Goal: Information Seeking & Learning: Learn about a topic

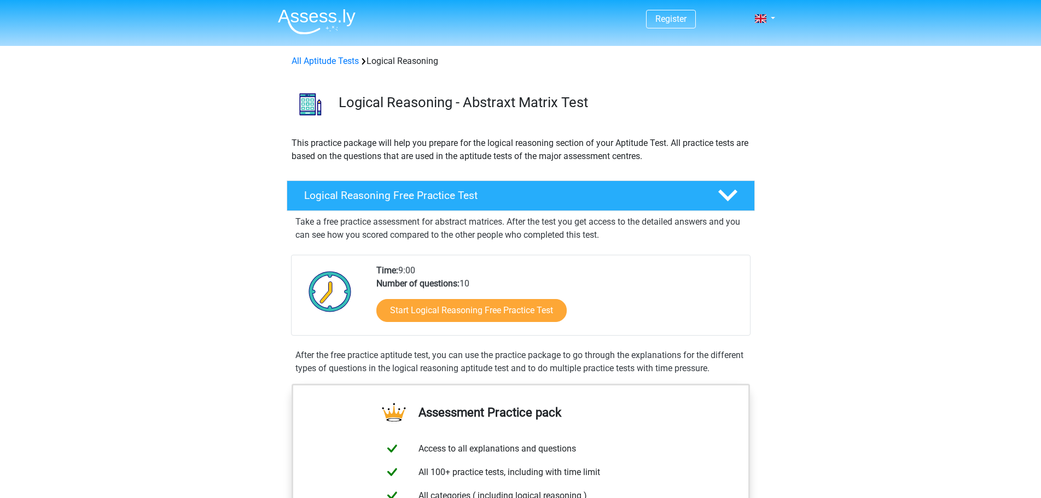
scroll to position [109, 0]
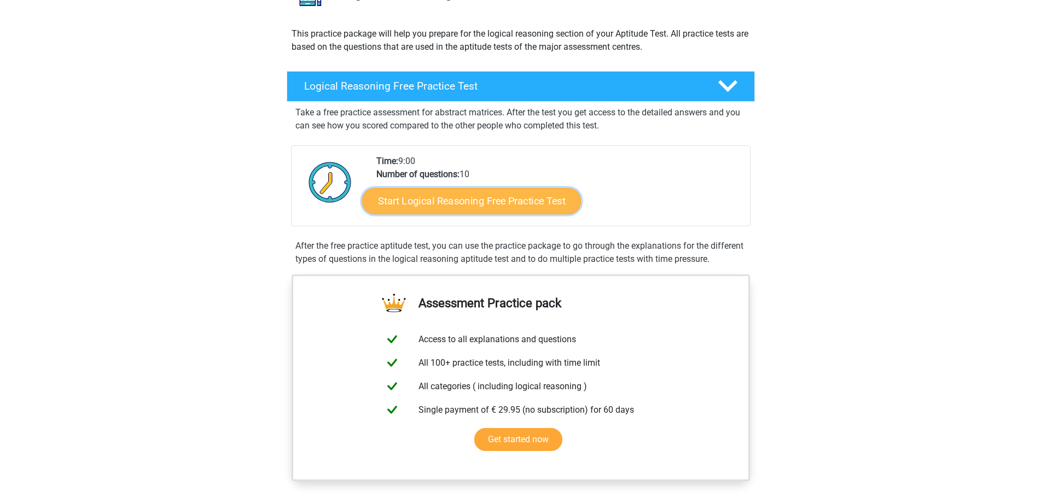
click at [469, 201] on link "Start Logical Reasoning Free Practice Test" at bounding box center [471, 201] width 219 height 26
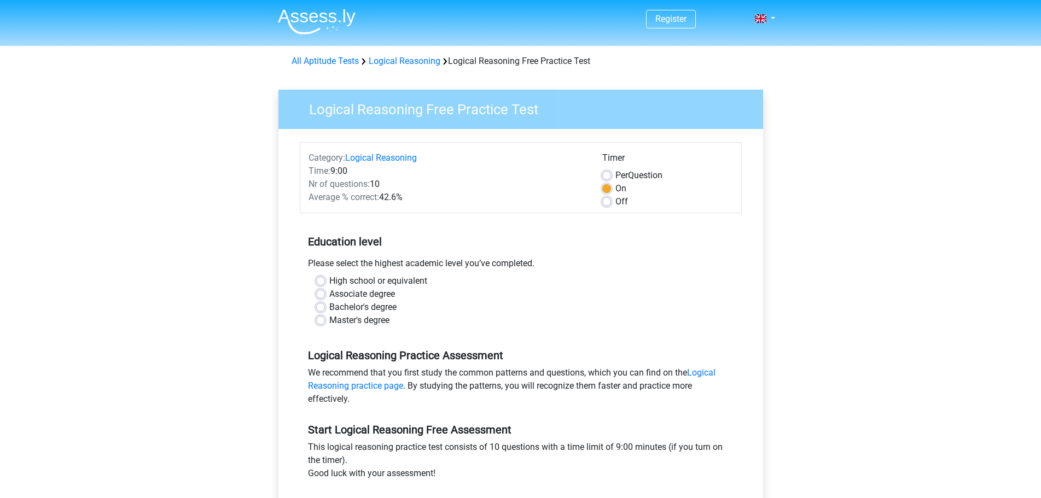
click at [326, 279] on div "High school or equivalent" at bounding box center [520, 281] width 409 height 13
click at [329, 278] on label "High school or equivalent" at bounding box center [378, 281] width 98 height 13
click at [320, 278] on input "High school or equivalent" at bounding box center [320, 280] width 9 height 11
radio input "true"
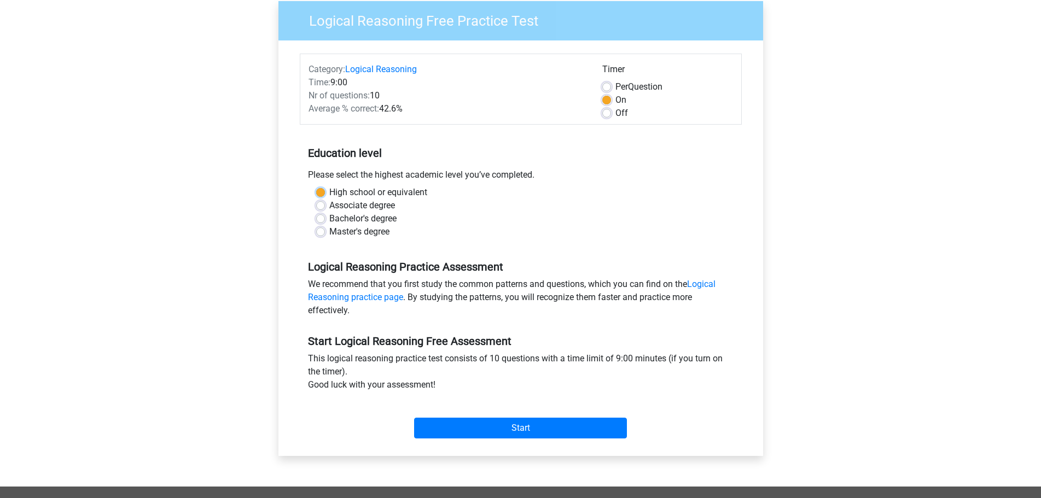
scroll to position [109, 0]
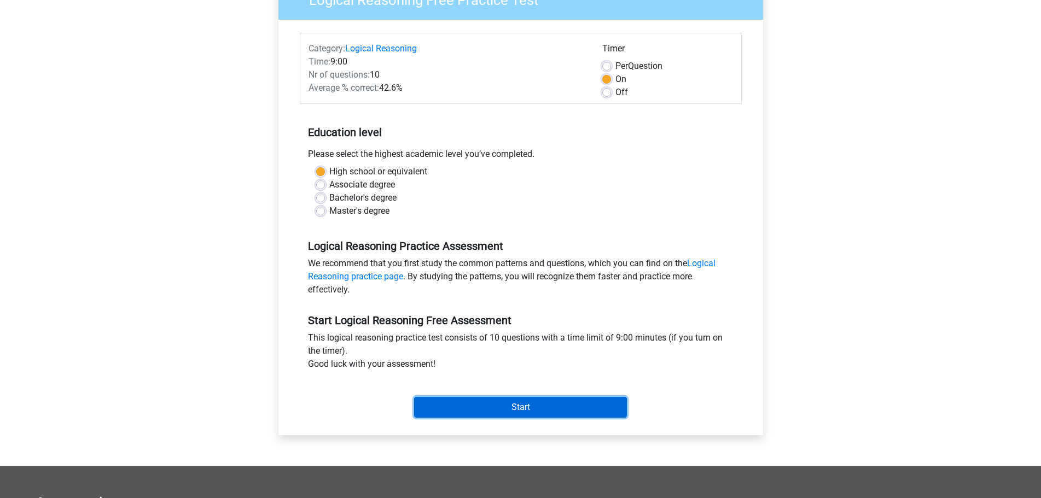
click at [494, 409] on input "Start" at bounding box center [520, 407] width 213 height 21
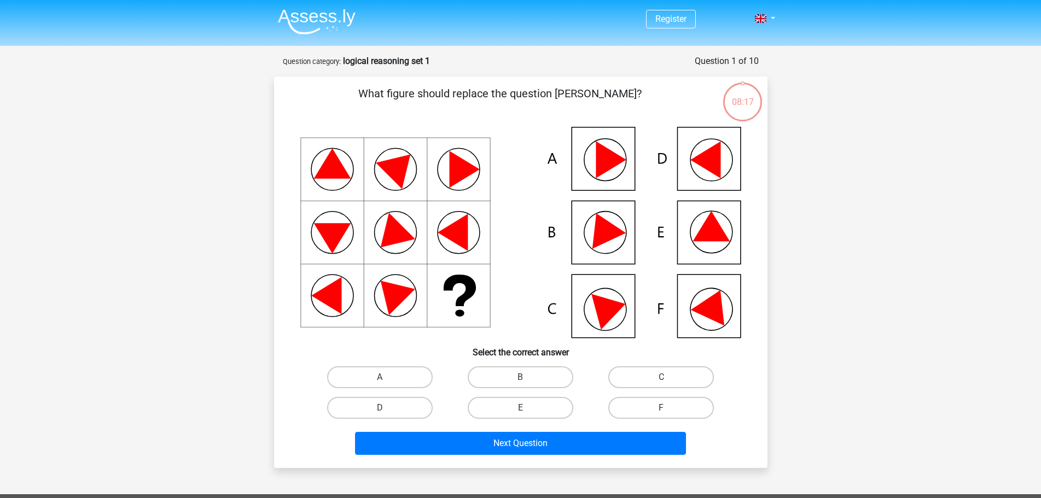
click at [590, 297] on icon at bounding box center [520, 232] width 441 height 211
click at [598, 302] on icon at bounding box center [610, 308] width 39 height 44
click at [656, 374] on label "C" at bounding box center [661, 377] width 106 height 22
click at [661, 377] on input "C" at bounding box center [664, 380] width 7 height 7
radio input "true"
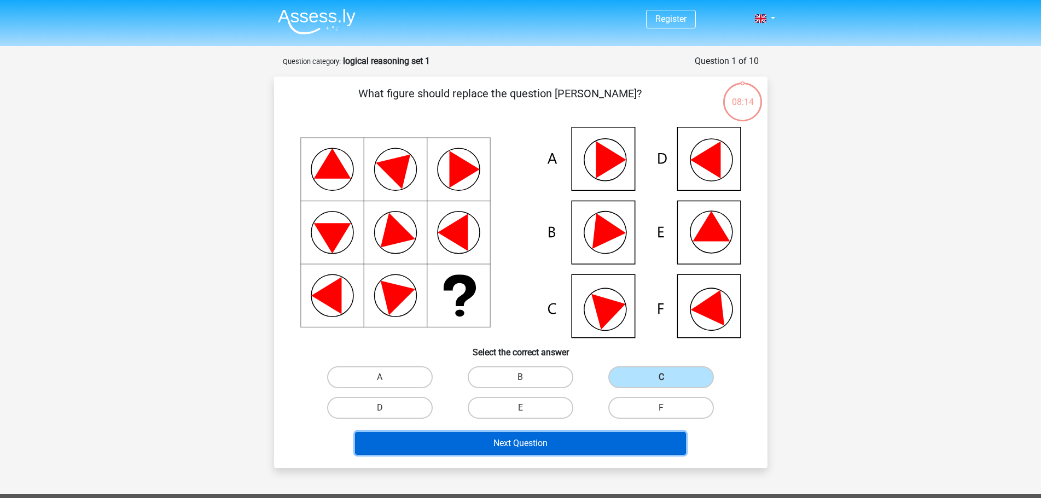
click at [579, 439] on button "Next Question" at bounding box center [520, 443] width 331 height 23
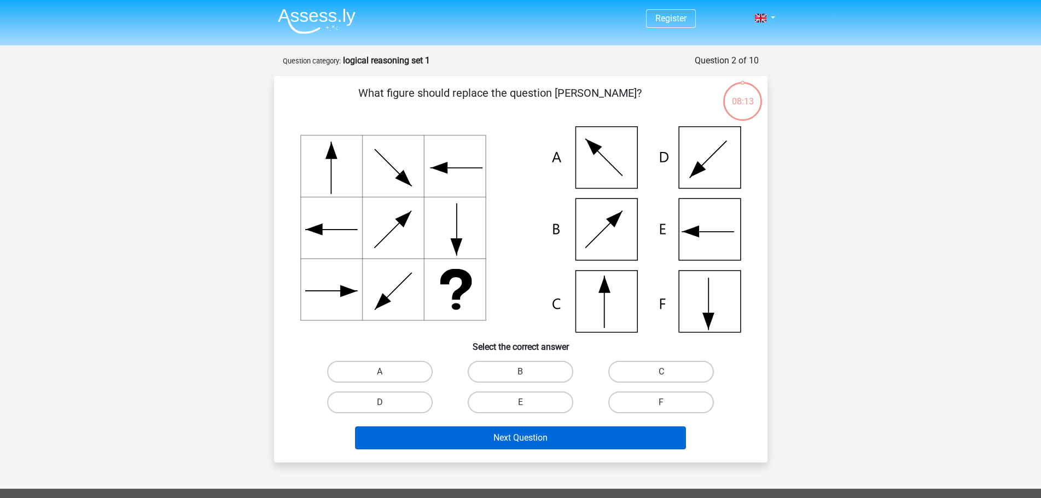
scroll to position [55, 0]
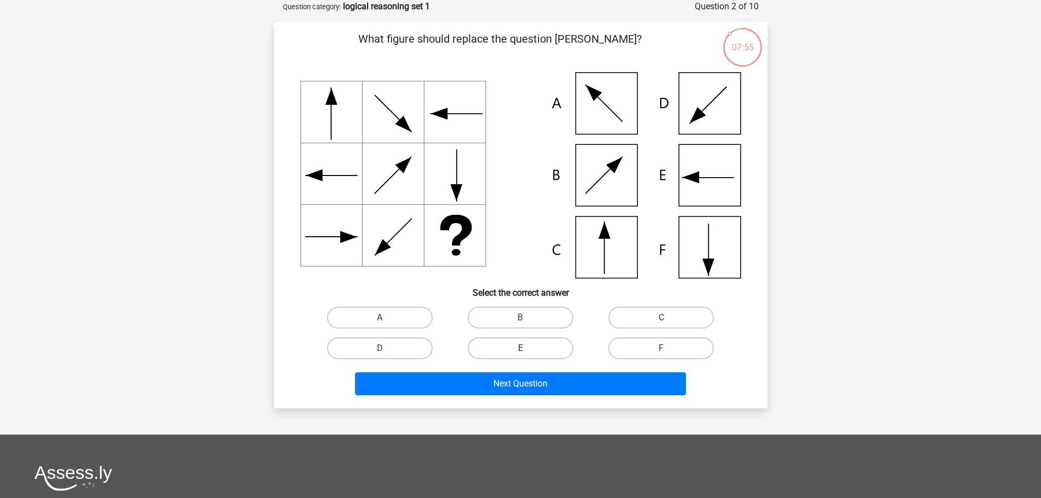
click at [515, 341] on label "E" at bounding box center [521, 348] width 106 height 22
click at [520, 348] on input "E" at bounding box center [523, 351] width 7 height 7
radio input "true"
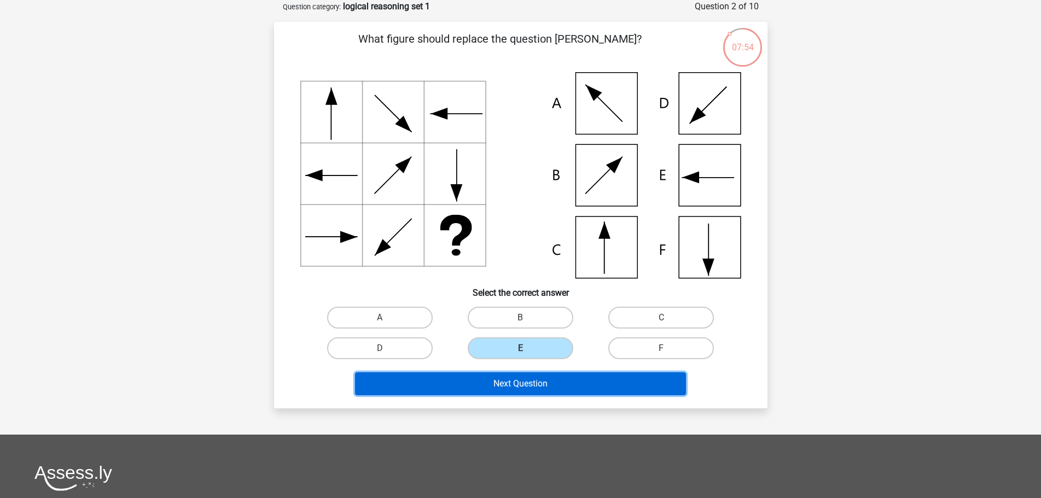
click at [513, 385] on button "Next Question" at bounding box center [520, 383] width 331 height 23
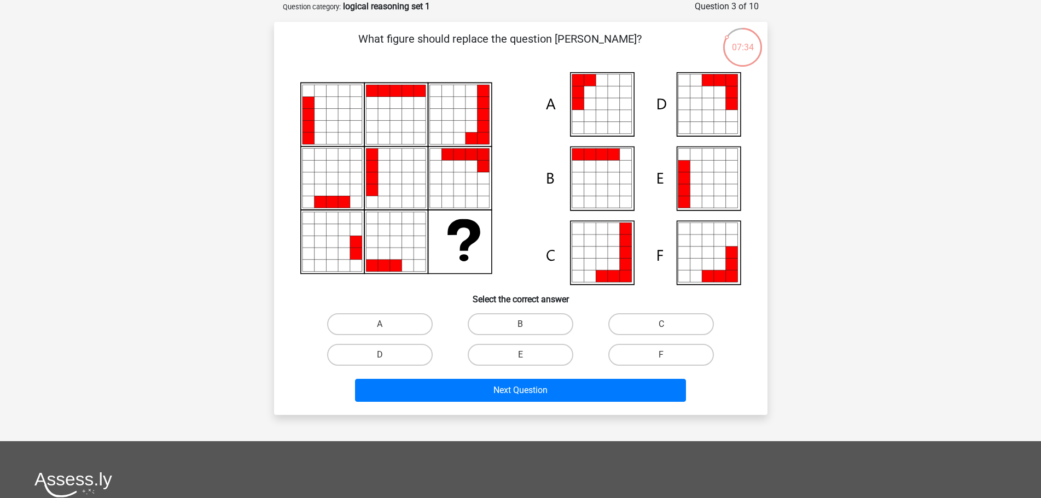
click at [742, 282] on div at bounding box center [520, 178] width 458 height 213
click at [603, 252] on icon at bounding box center [602, 253] width 12 height 12
click at [660, 353] on label "F" at bounding box center [661, 355] width 106 height 22
click at [661, 355] on input "F" at bounding box center [664, 358] width 7 height 7
radio input "true"
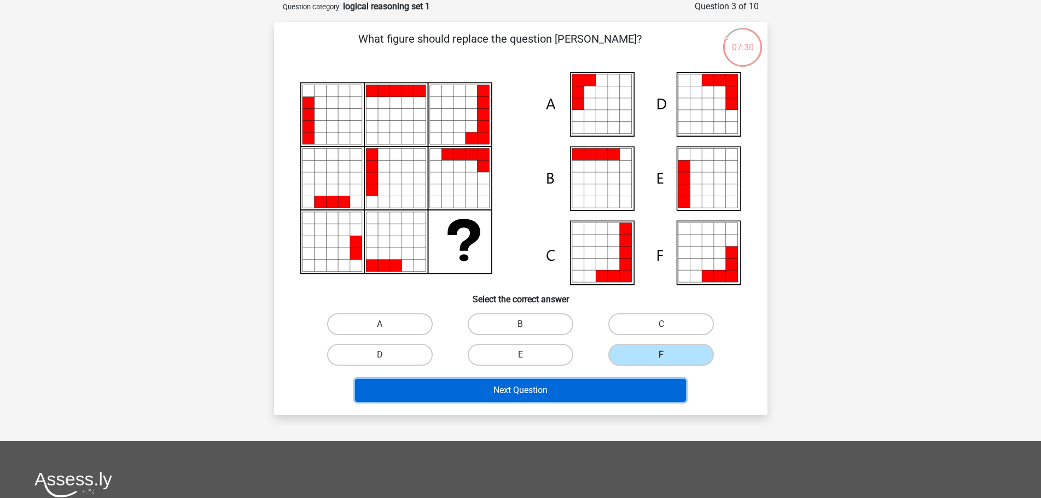
click at [611, 392] on button "Next Question" at bounding box center [520, 390] width 331 height 23
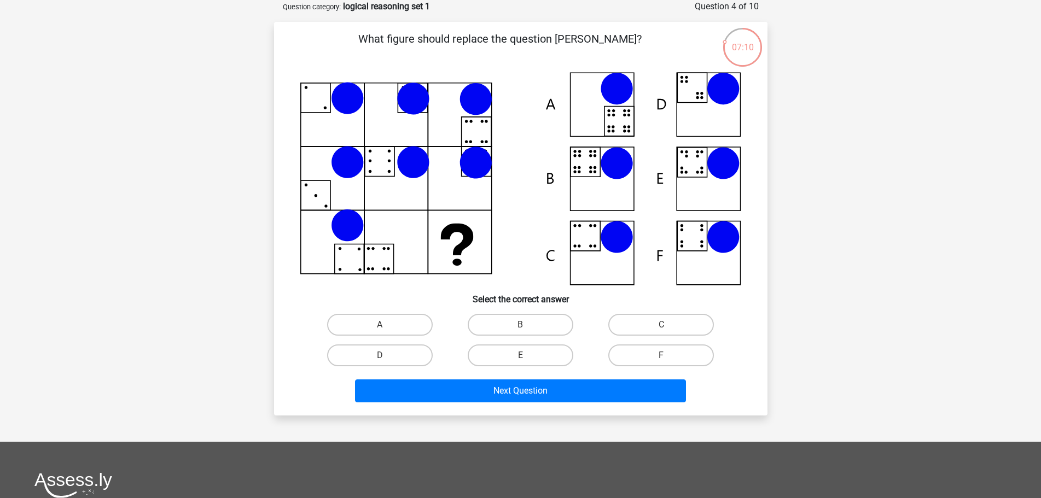
click at [427, 108] on icon at bounding box center [413, 98] width 30 height 30
click at [672, 316] on label "C" at bounding box center [661, 325] width 106 height 22
click at [668, 325] on input "C" at bounding box center [664, 328] width 7 height 7
radio input "true"
click at [661, 356] on input "F" at bounding box center [664, 358] width 7 height 7
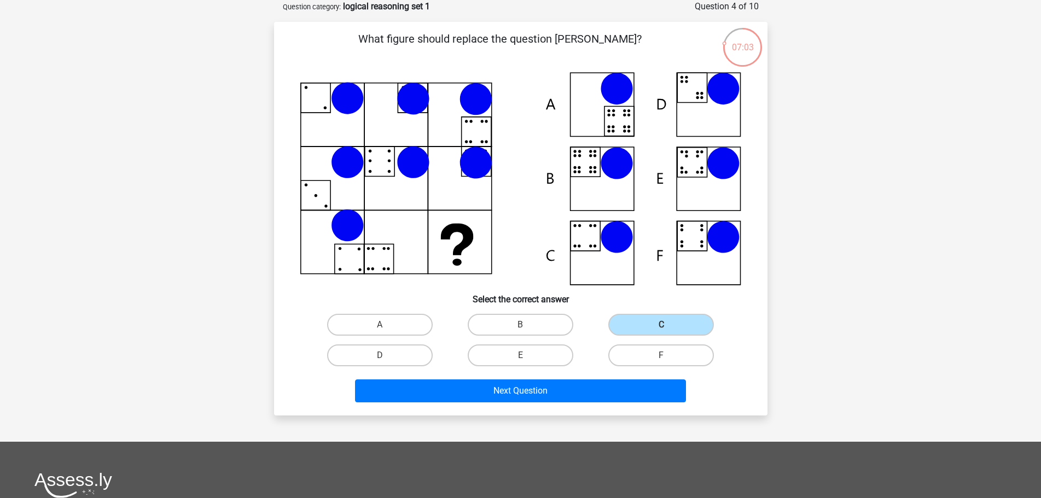
radio input "true"
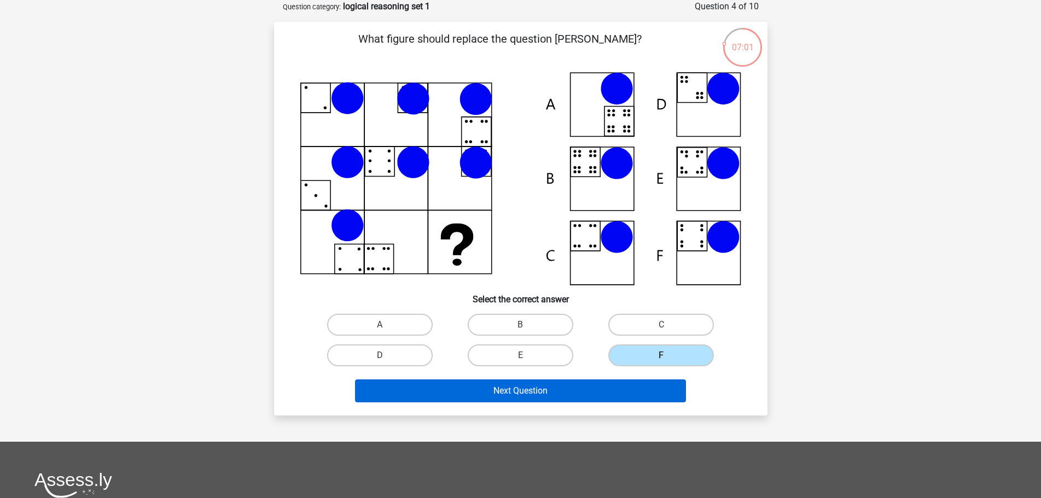
drag, startPoint x: 368, startPoint y: 361, endPoint x: 443, endPoint y: 382, distance: 77.6
click at [383, 367] on div "D" at bounding box center [380, 355] width 141 height 31
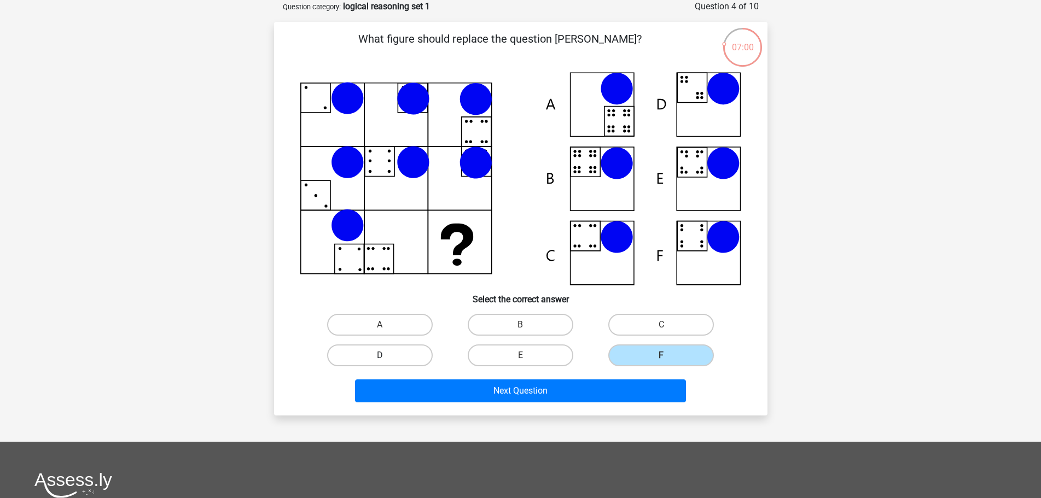
click at [390, 359] on label "D" at bounding box center [380, 356] width 106 height 22
click at [387, 359] on input "D" at bounding box center [383, 358] width 7 height 7
radio input "true"
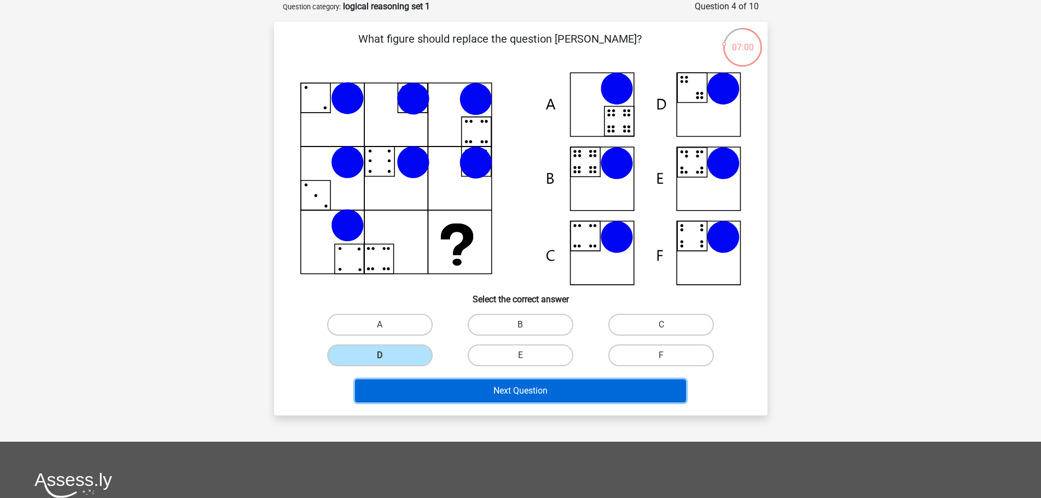
click at [441, 384] on button "Next Question" at bounding box center [520, 391] width 331 height 23
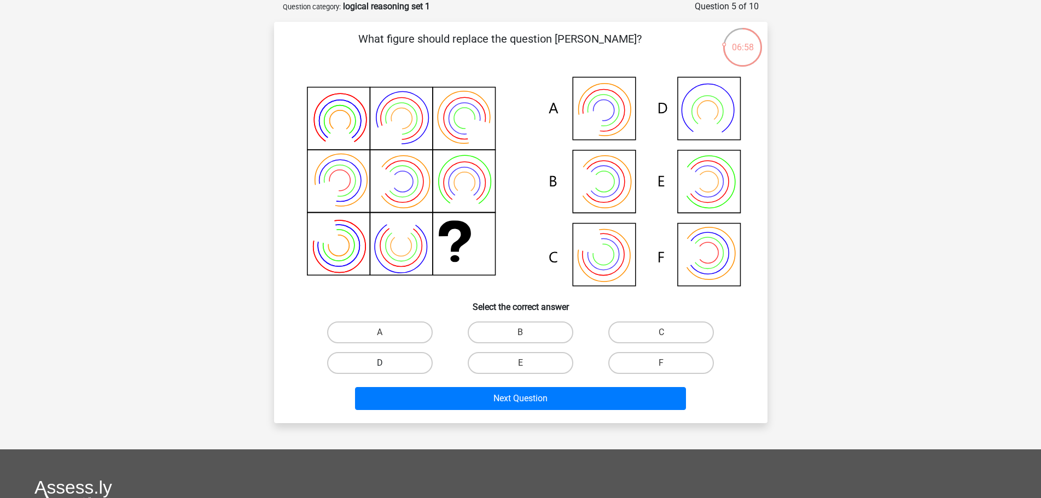
drag, startPoint x: 397, startPoint y: 360, endPoint x: 416, endPoint y: 369, distance: 20.5
click at [398, 359] on label "D" at bounding box center [380, 363] width 106 height 22
click at [387, 363] on input "D" at bounding box center [383, 366] width 7 height 7
radio input "true"
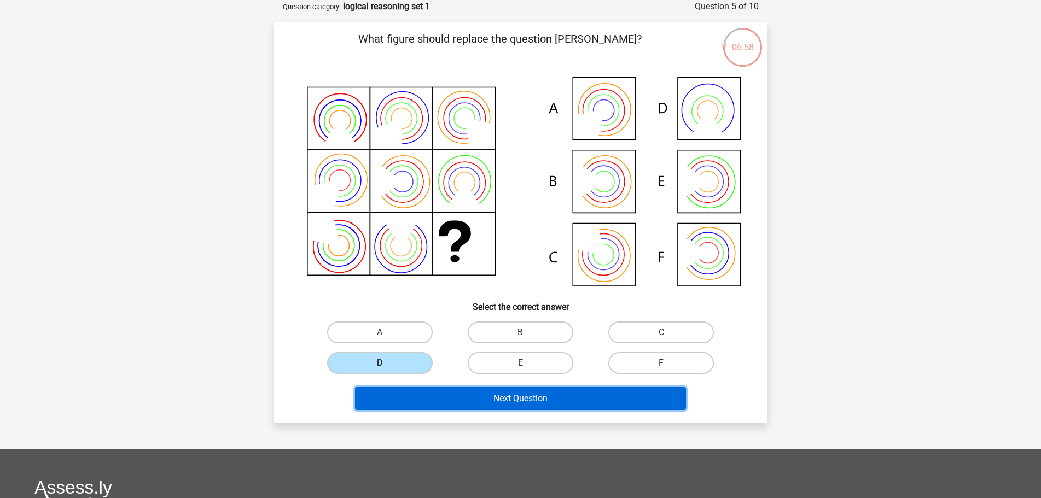
click at [458, 404] on button "Next Question" at bounding box center [520, 398] width 331 height 23
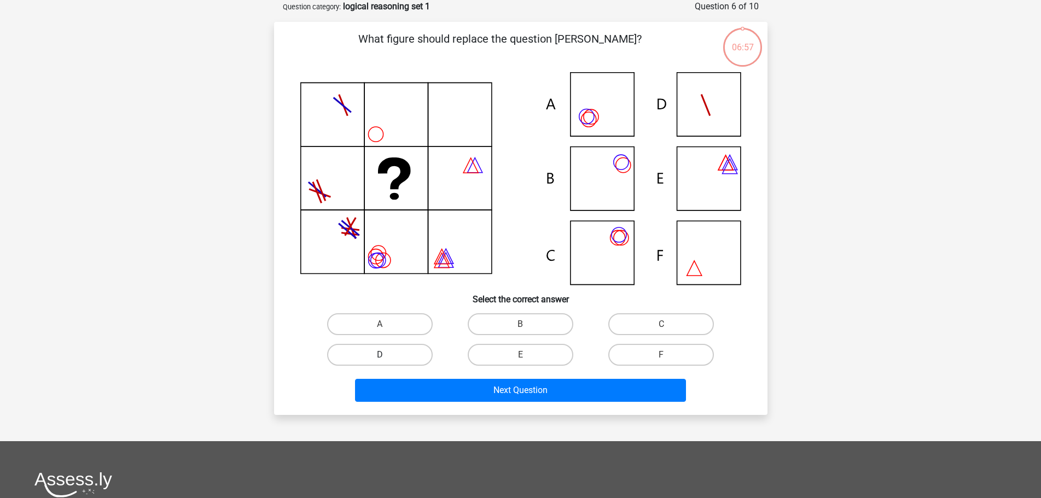
drag, startPoint x: 393, startPoint y: 361, endPoint x: 408, endPoint y: 363, distance: 16.0
click at [389, 356] on div "D" at bounding box center [380, 355] width 132 height 22
click at [398, 350] on label "D" at bounding box center [380, 355] width 106 height 22
click at [387, 355] on input "D" at bounding box center [383, 358] width 7 height 7
radio input "true"
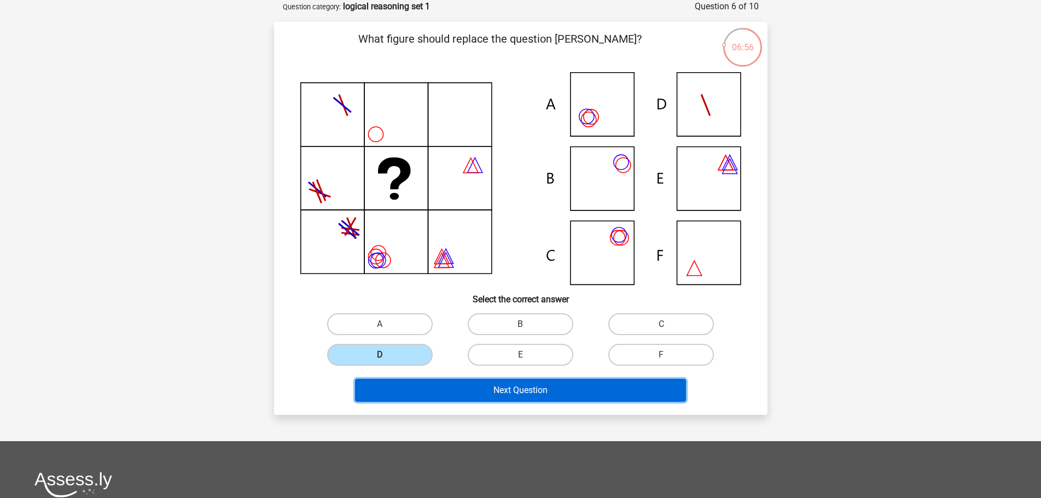
click at [431, 384] on button "Next Question" at bounding box center [520, 390] width 331 height 23
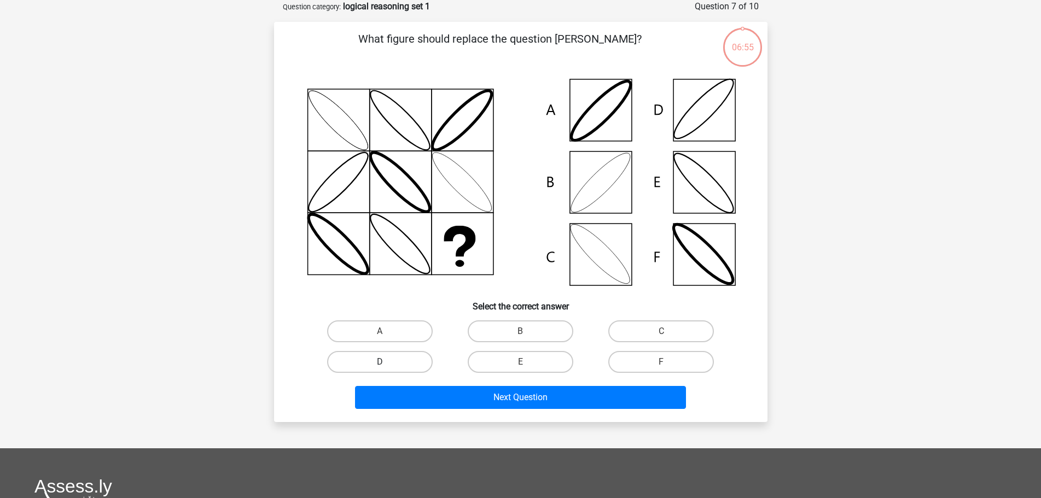
click at [390, 361] on label "D" at bounding box center [380, 362] width 106 height 22
click at [387, 362] on input "D" at bounding box center [383, 365] width 7 height 7
radio input "true"
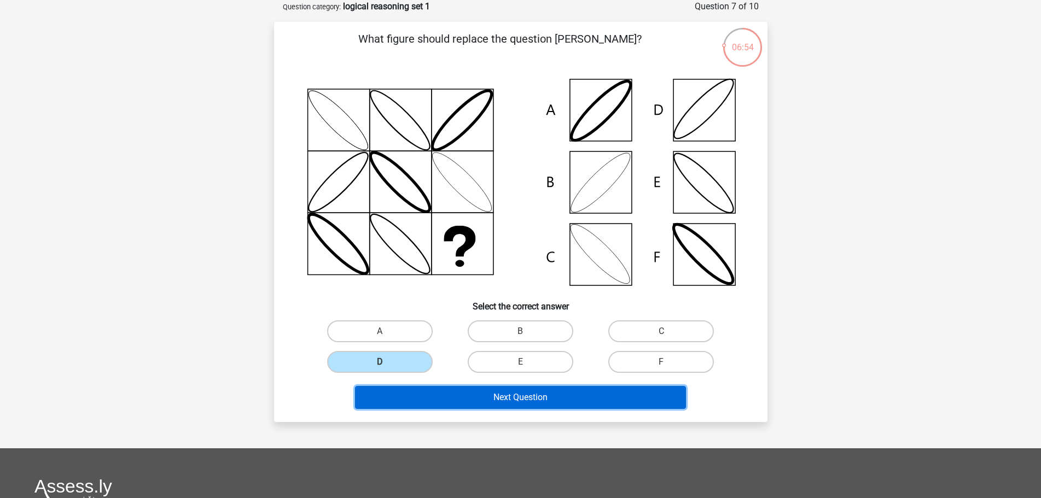
click at [432, 393] on button "Next Question" at bounding box center [520, 397] width 331 height 23
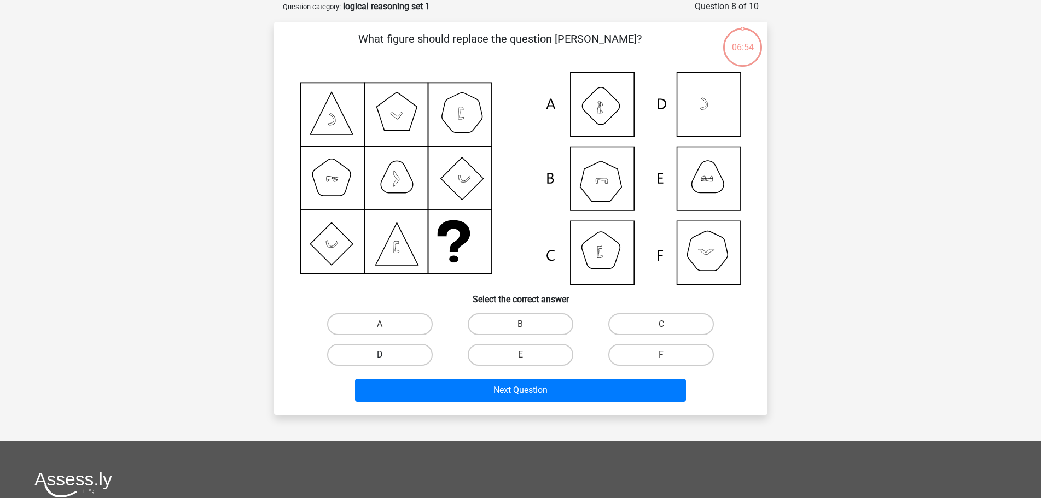
click at [396, 359] on label "D" at bounding box center [380, 355] width 106 height 22
click at [387, 359] on input "D" at bounding box center [383, 358] width 7 height 7
radio input "true"
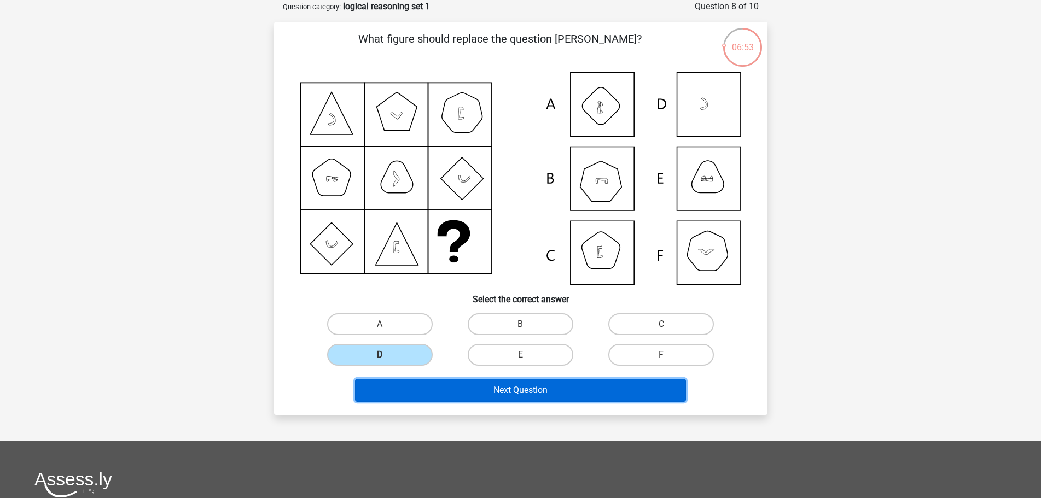
drag, startPoint x: 434, startPoint y: 388, endPoint x: 411, endPoint y: 363, distance: 34.4
click at [435, 388] on button "Next Question" at bounding box center [520, 390] width 331 height 23
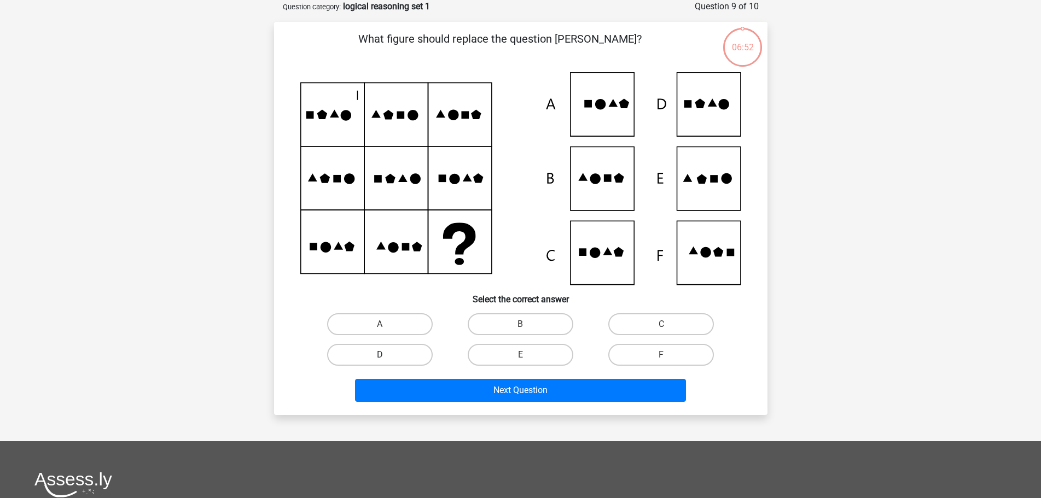
click at [399, 353] on label "D" at bounding box center [380, 355] width 106 height 22
click at [387, 355] on input "D" at bounding box center [383, 358] width 7 height 7
radio input "true"
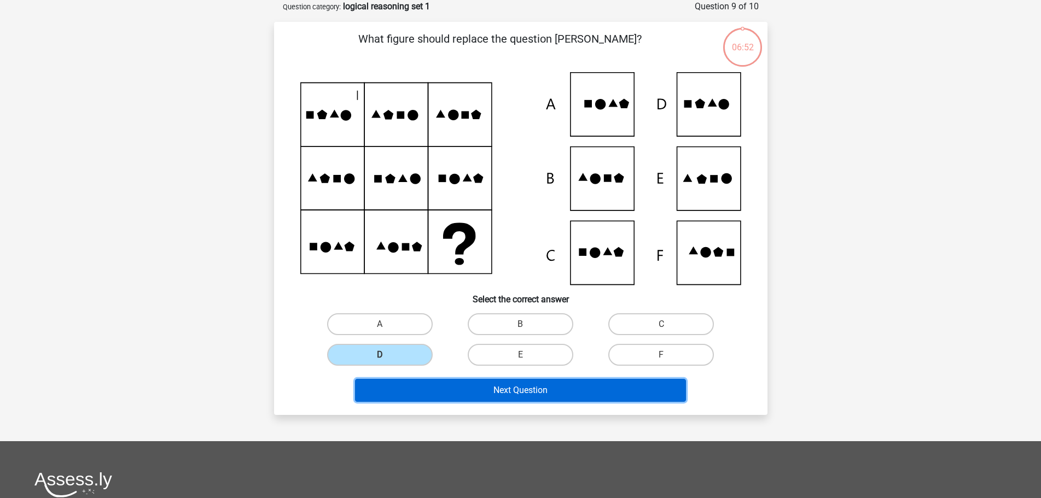
click at [424, 393] on button "Next Question" at bounding box center [520, 390] width 331 height 23
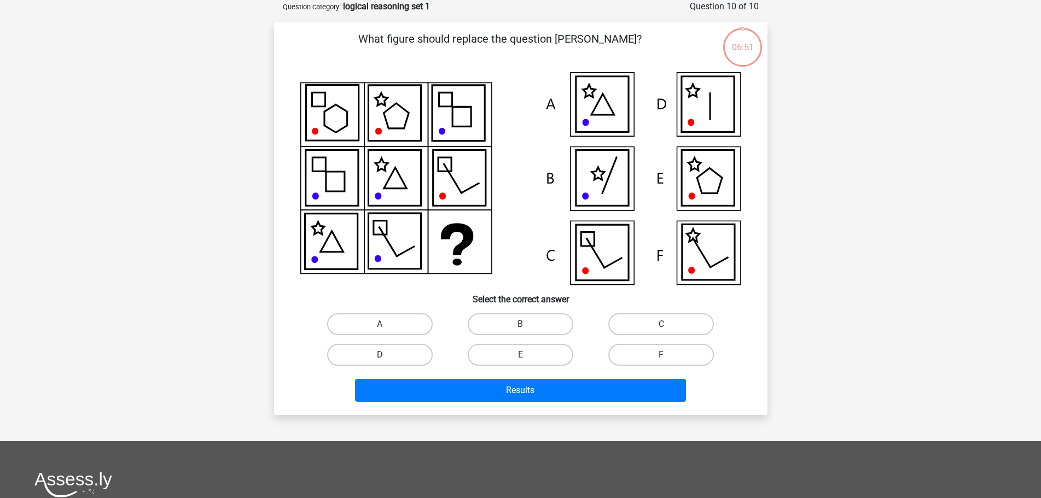
drag, startPoint x: 383, startPoint y: 356, endPoint x: 389, endPoint y: 355, distance: 6.1
click at [380, 348] on label "D" at bounding box center [380, 355] width 106 height 22
click at [380, 355] on input "D" at bounding box center [383, 358] width 7 height 7
radio input "true"
drag, startPoint x: 442, startPoint y: 406, endPoint x: 441, endPoint y: 400, distance: 6.1
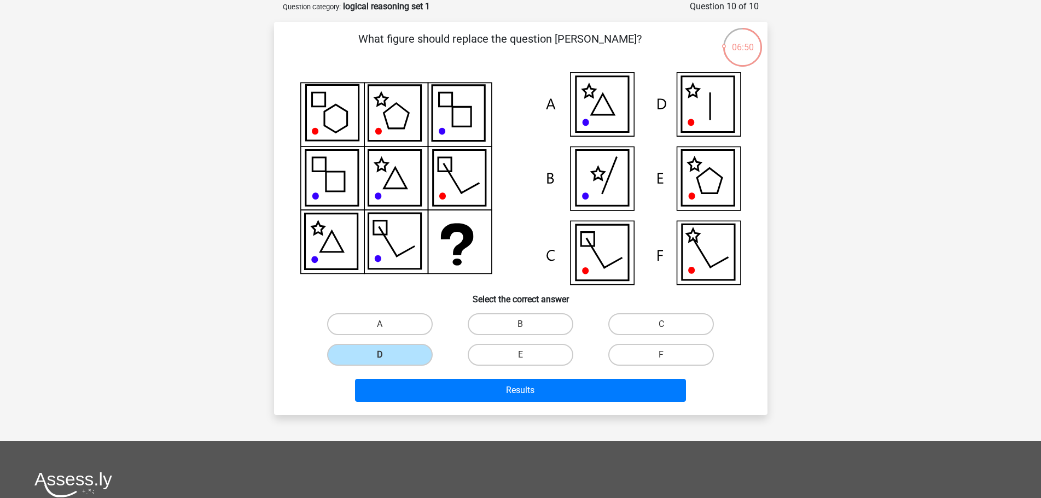
click at [442, 405] on div "Results" at bounding box center [521, 392] width 422 height 27
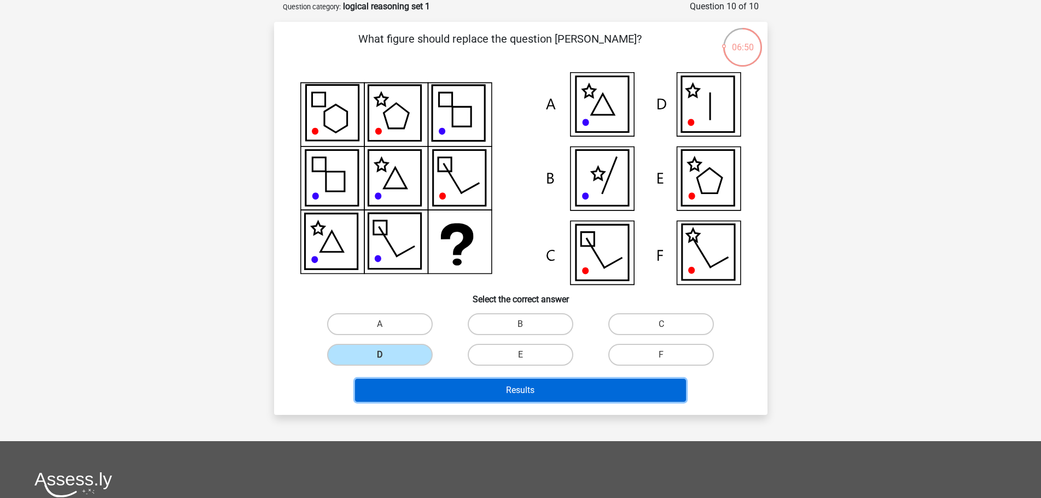
click at [439, 396] on button "Results" at bounding box center [520, 390] width 331 height 23
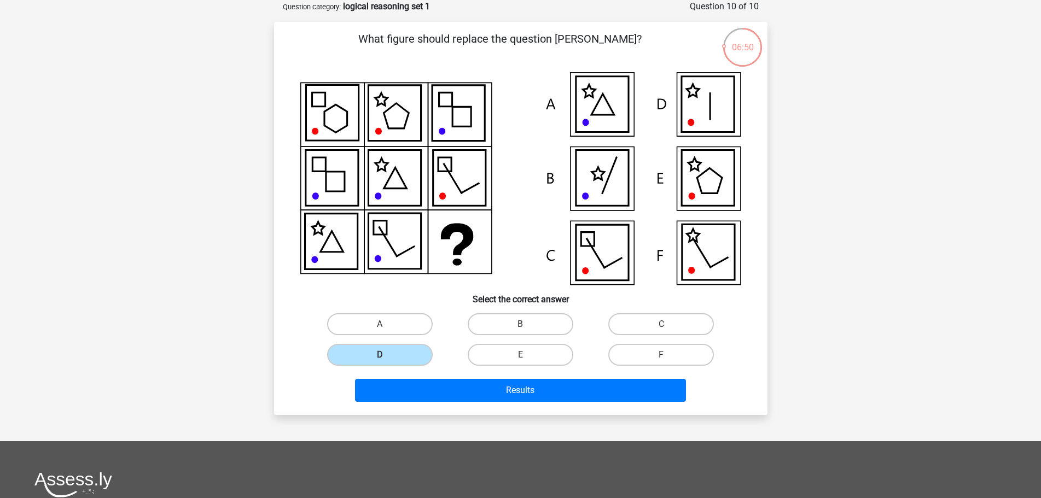
click at [353, 343] on div "D" at bounding box center [380, 355] width 141 height 31
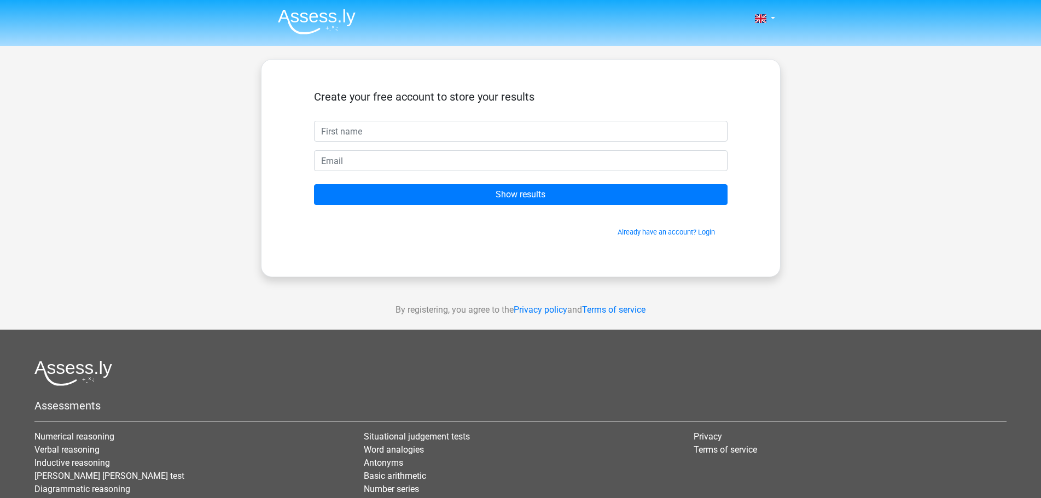
click at [494, 116] on div "Create your free account to store your results" at bounding box center [520, 105] width 413 height 31
click at [440, 120] on div "Create your free account to store your results" at bounding box center [520, 105] width 413 height 31
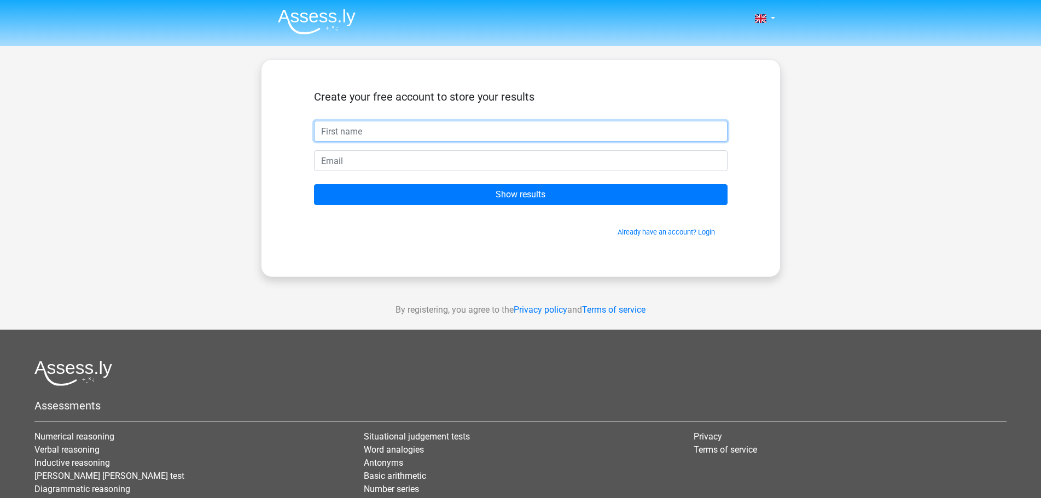
click at [411, 133] on input "text" at bounding box center [520, 131] width 413 height 21
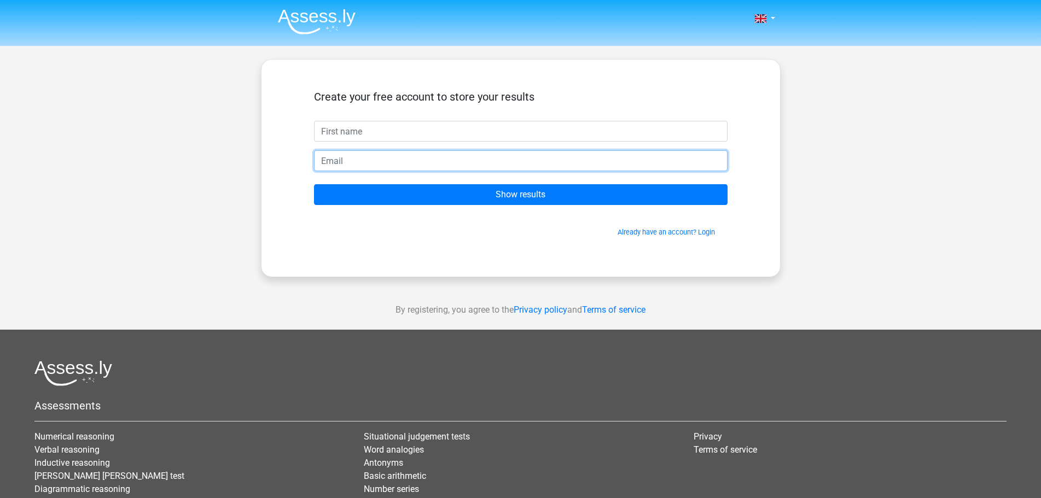
click at [349, 161] on input "email" at bounding box center [520, 160] width 413 height 21
